Goal: Check status: Check status

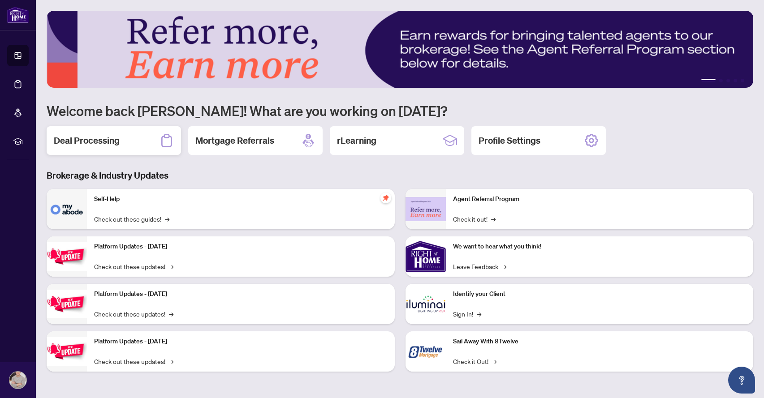
click at [129, 143] on div "Deal Processing" at bounding box center [114, 140] width 134 height 29
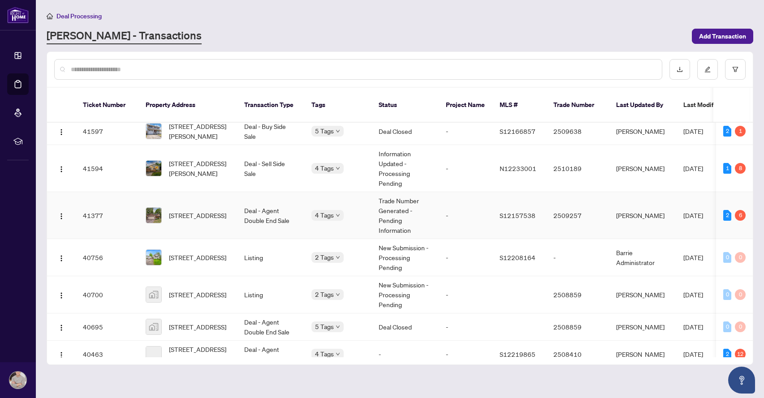
scroll to position [501, 0]
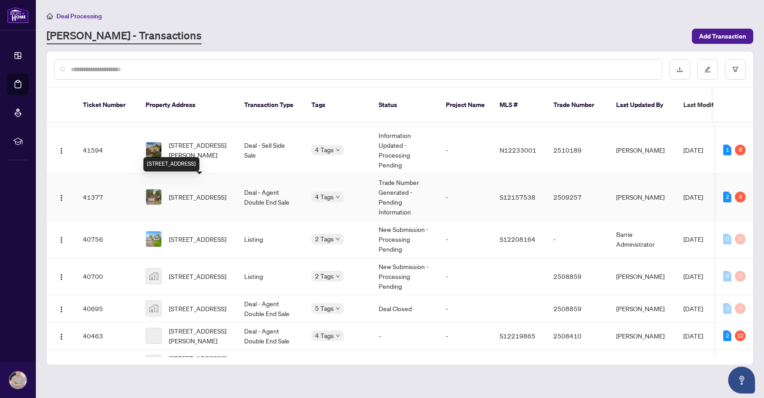
click at [207, 192] on span "[STREET_ADDRESS]" at bounding box center [197, 197] width 57 height 10
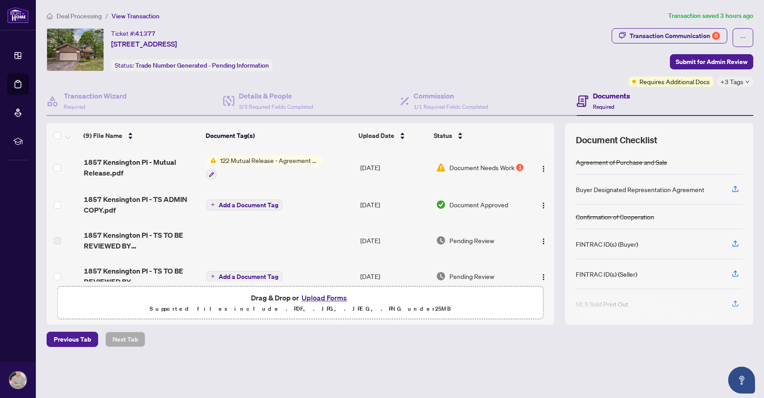
click at [498, 165] on span "Document Needs Work" at bounding box center [481, 168] width 65 height 10
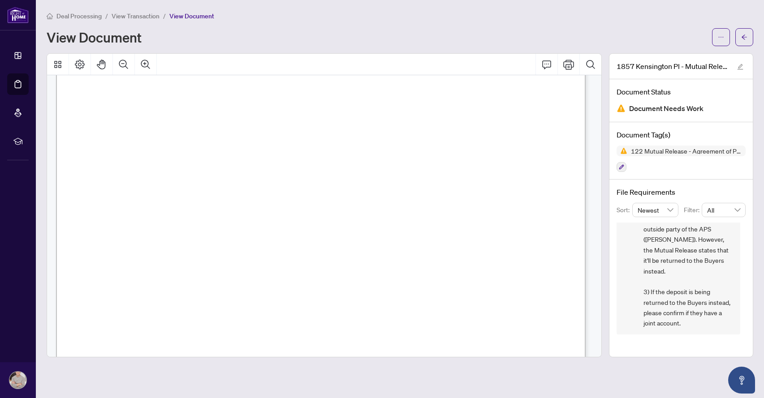
scroll to position [100, 0]
